Goal: Task Accomplishment & Management: Manage account settings

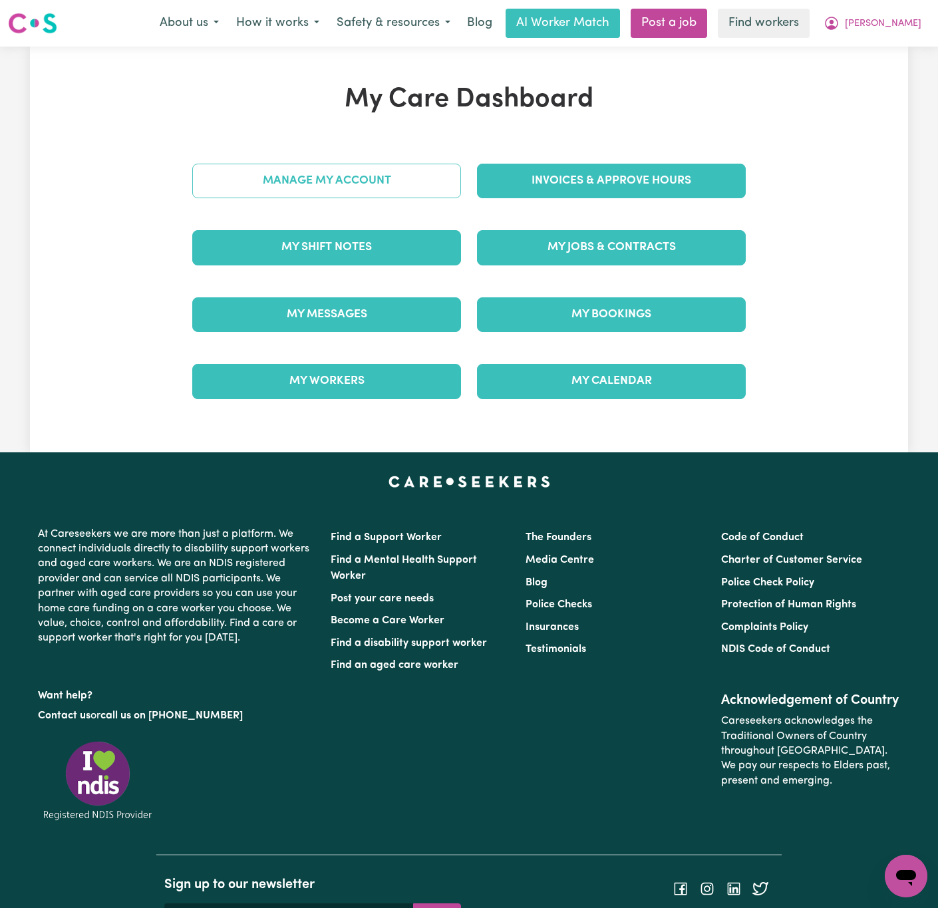
click at [426, 170] on link "Manage My Account" at bounding box center [326, 181] width 269 height 35
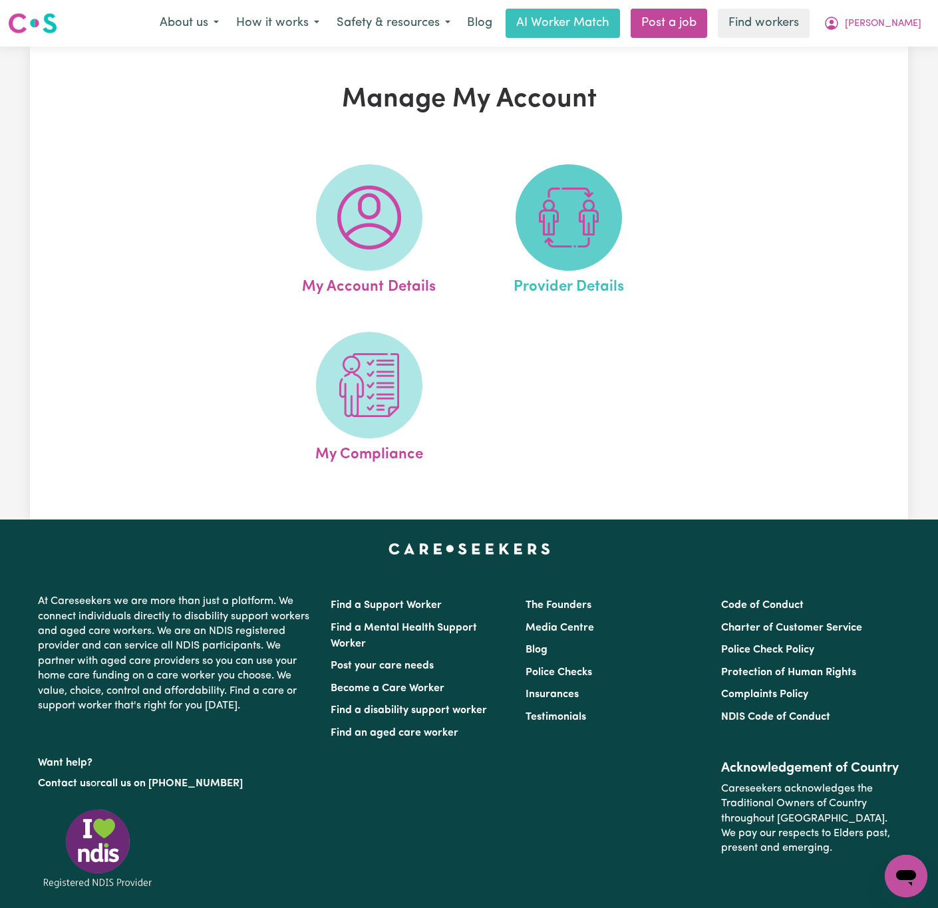
click at [526, 186] on span at bounding box center [569, 217] width 106 height 106
select select "NDIS_FUNDING_PLAN_MANAGED"
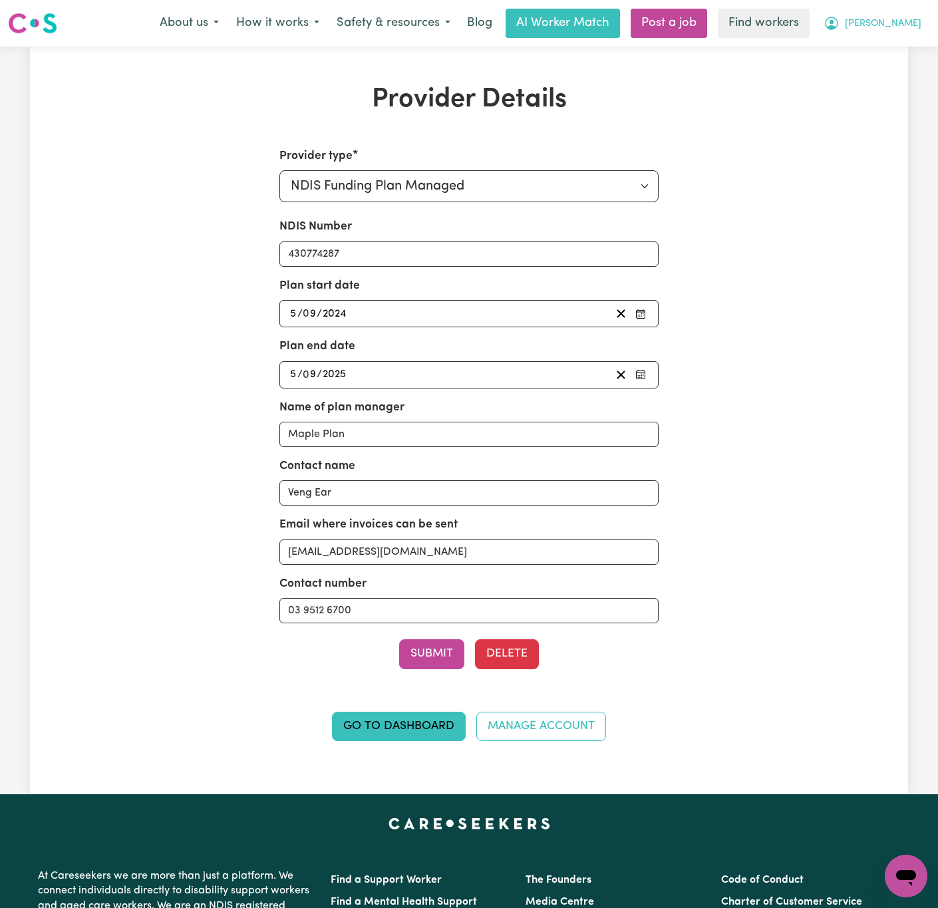
click at [840, 19] on icon "My Account" at bounding box center [832, 23] width 16 height 16
click at [876, 46] on link "My Dashboard" at bounding box center [876, 51] width 105 height 25
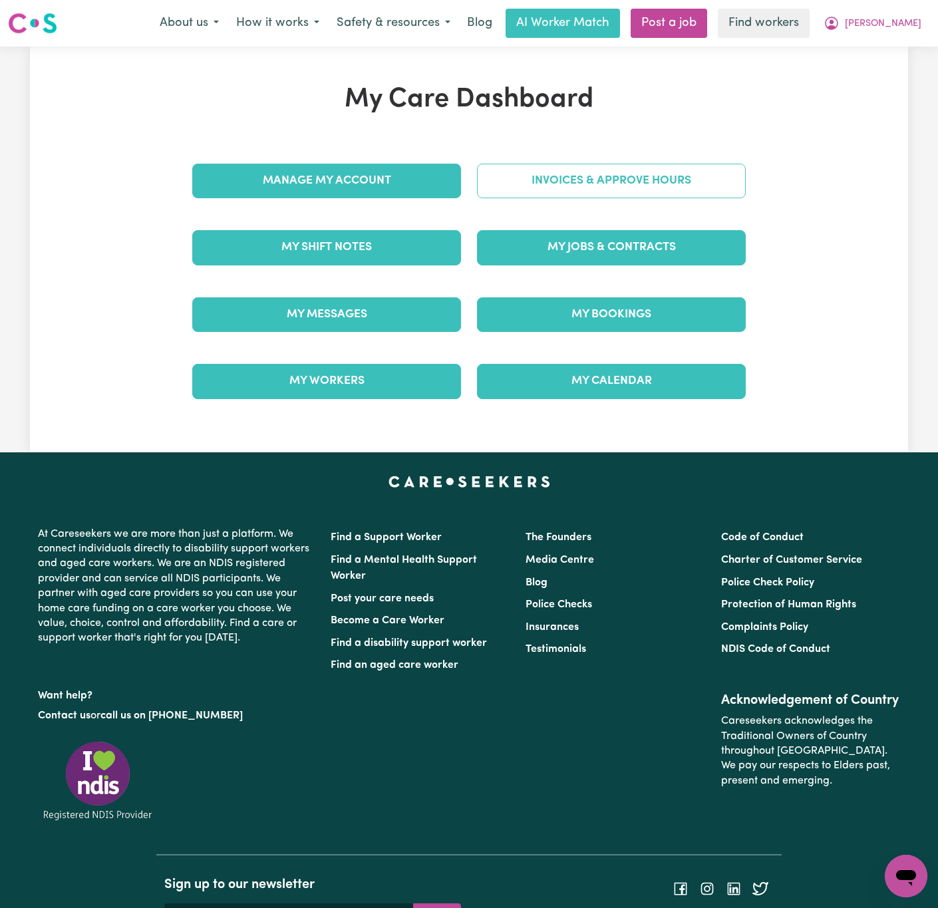
click at [621, 188] on link "Invoices & Approve Hours" at bounding box center [611, 181] width 269 height 35
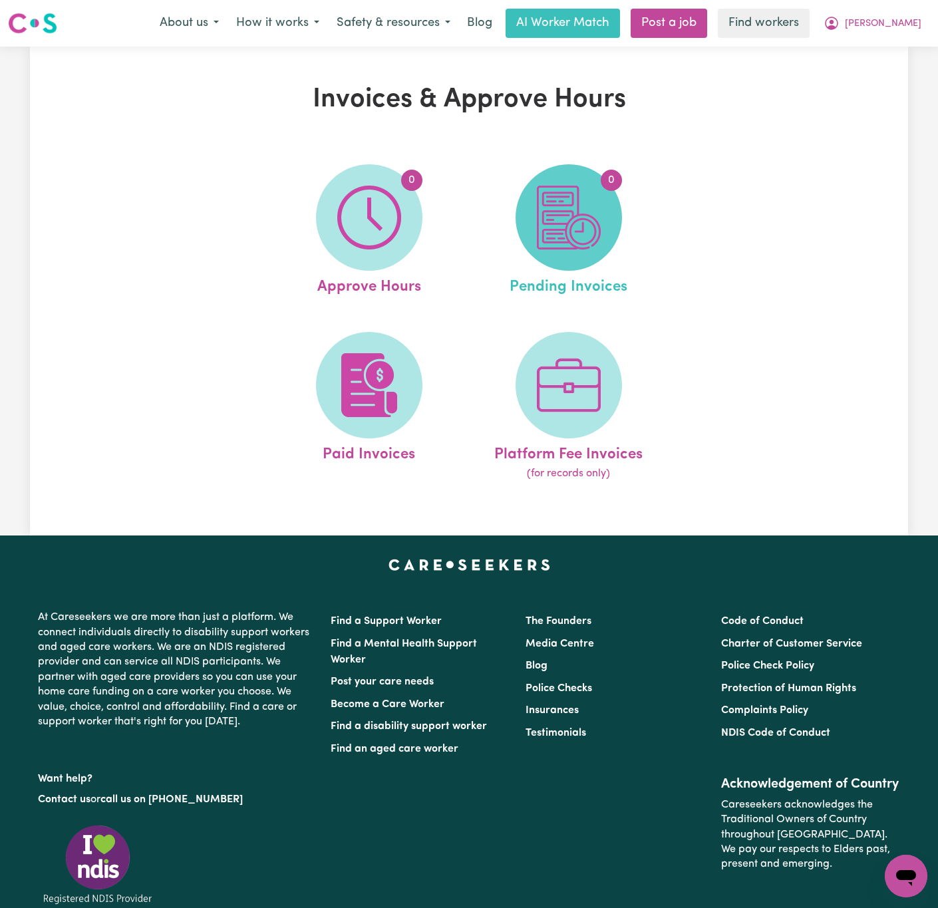
click at [593, 222] on img at bounding box center [569, 218] width 64 height 64
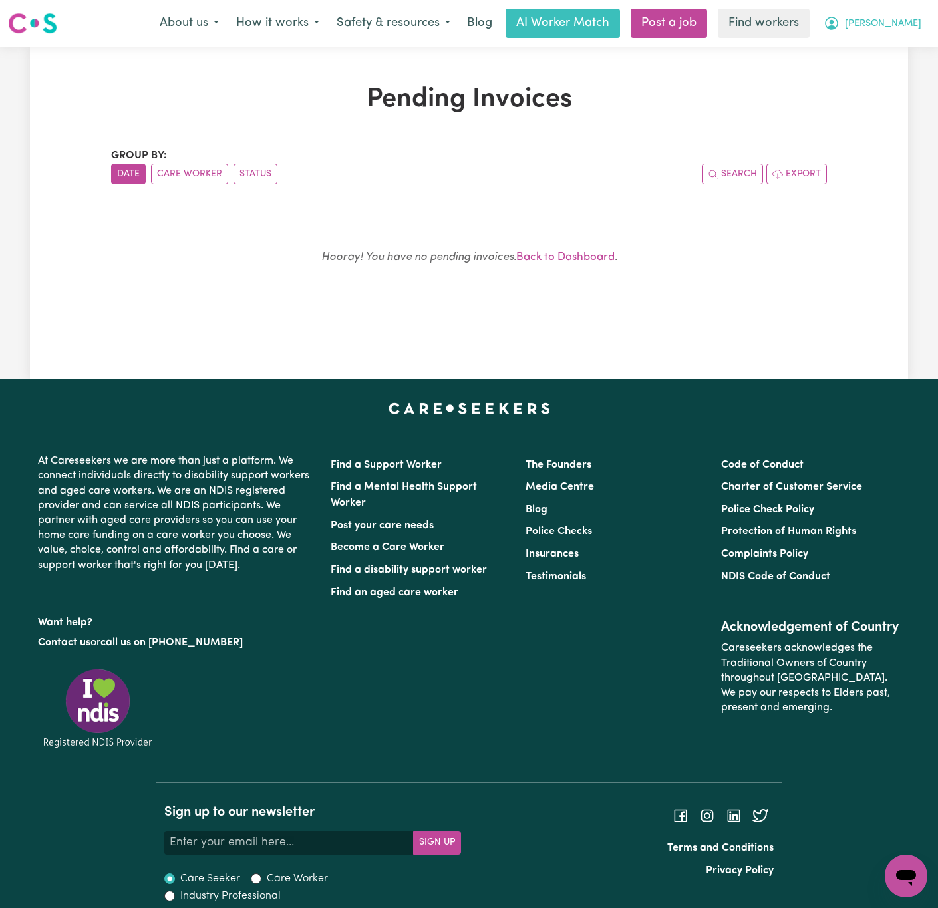
click at [919, 29] on span "[PERSON_NAME]" at bounding box center [883, 24] width 77 height 15
click at [872, 79] on link "Logout" at bounding box center [876, 76] width 105 height 25
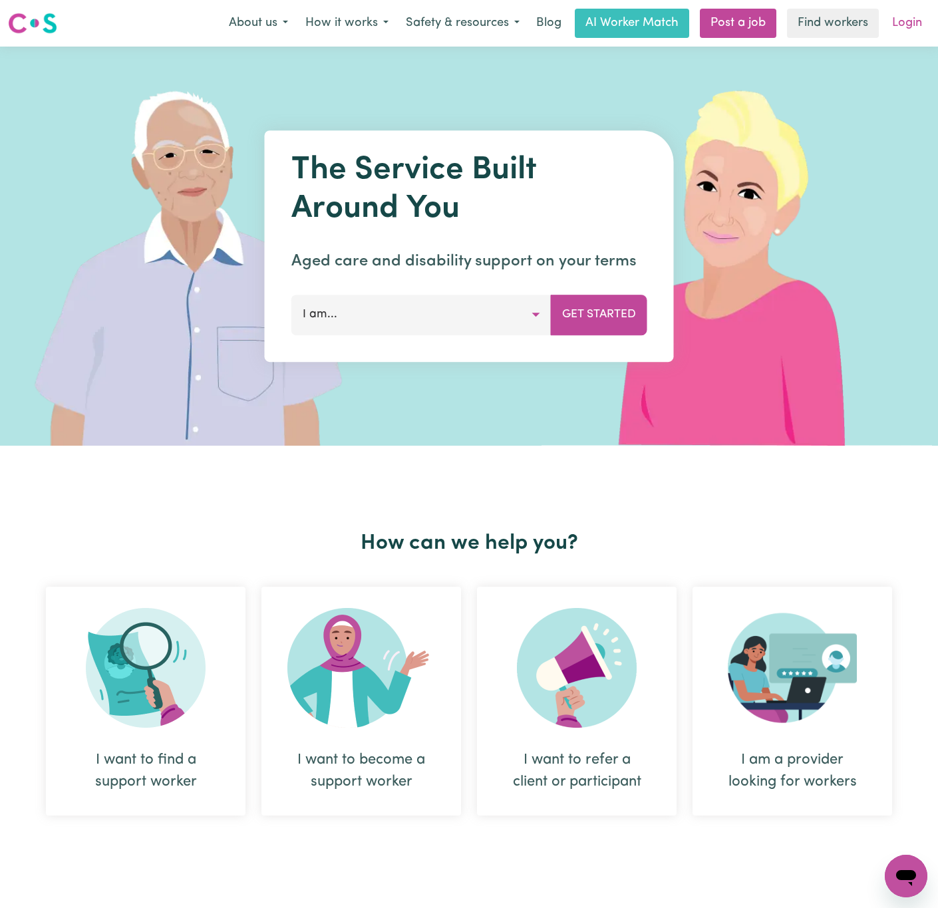
click at [920, 17] on link "Login" at bounding box center [907, 23] width 46 height 29
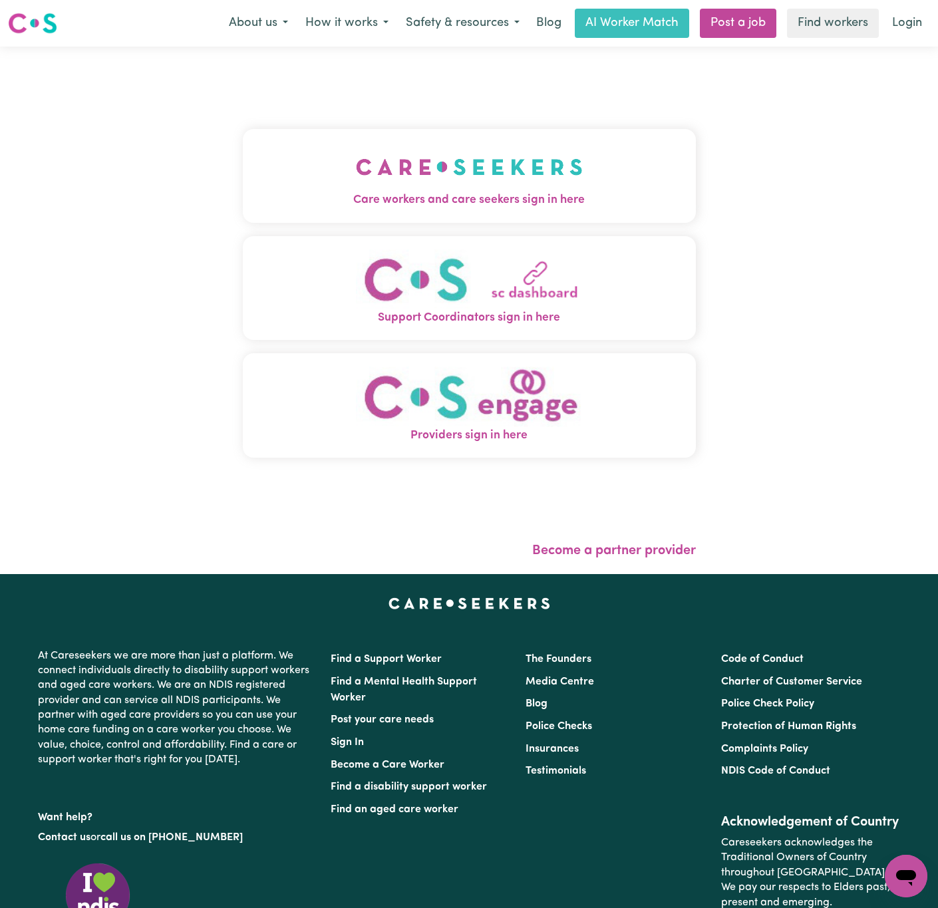
click at [259, 204] on span "Care workers and care seekers sign in here" at bounding box center [469, 200] width 453 height 17
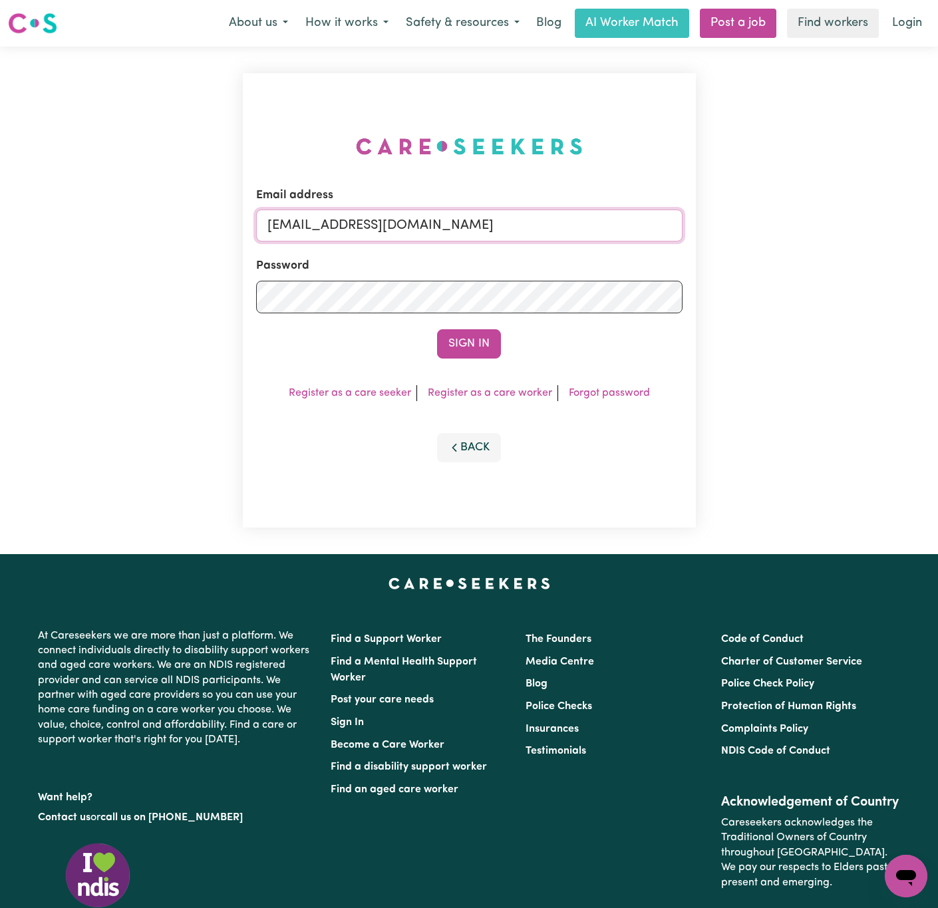
drag, startPoint x: 337, startPoint y: 218, endPoint x: 771, endPoint y: 216, distance: 433.8
click at [770, 216] on div "Email address [EMAIL_ADDRESS][DOMAIN_NAME] Password Sign In Register as a care …" at bounding box center [469, 301] width 938 height 508
paste input "[EMAIL_ADDRESS][DOMAIN_NAME]"
type input "[EMAIL_ADDRESS][DOMAIN_NAME]"
click at [437, 329] on button "Sign In" at bounding box center [469, 343] width 64 height 29
